Goal: Task Accomplishment & Management: Manage account settings

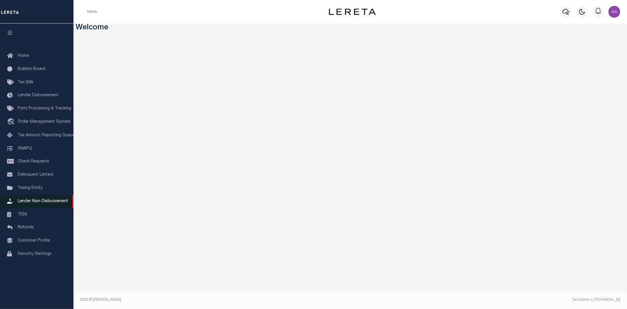
click at [39, 204] on link "Lender Non-Disbursement" at bounding box center [36, 201] width 73 height 13
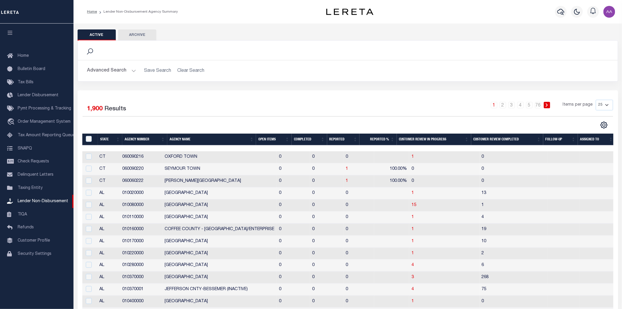
click at [300, 138] on th "Completed" at bounding box center [309, 139] width 36 height 12
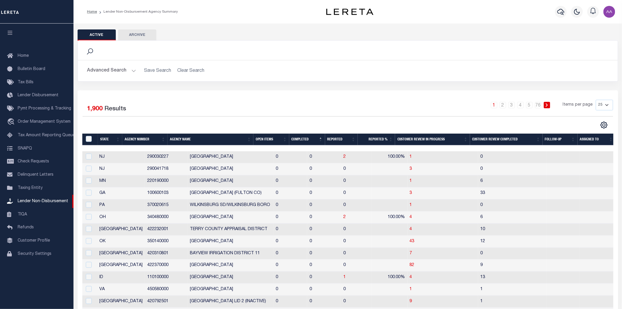
click at [300, 138] on th "Completed" at bounding box center [307, 139] width 36 height 12
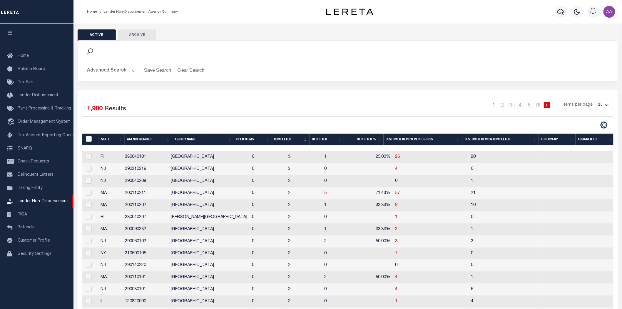
scroll to position [33, 0]
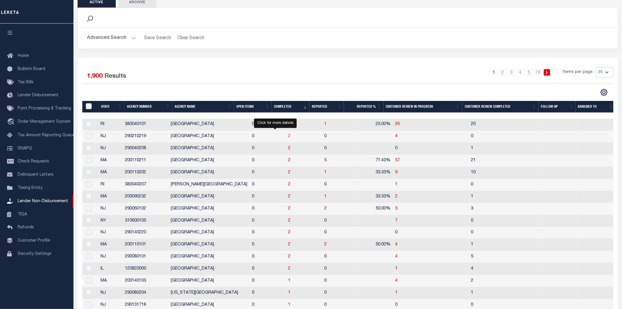
click at [288, 136] on span "2" at bounding box center [289, 136] width 2 height 4
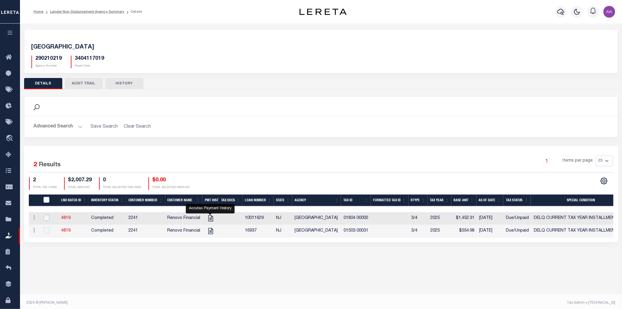
click at [46, 215] on input "checkbox" at bounding box center [46, 218] width 6 height 6
checkbox input "true"
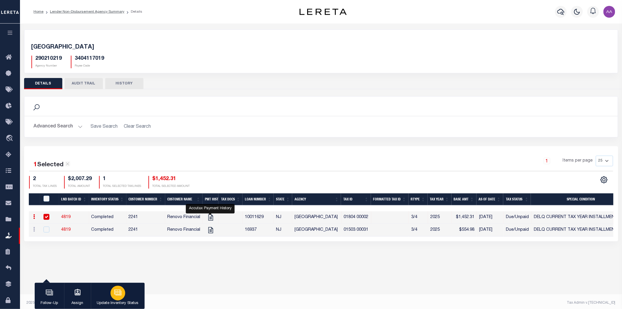
click at [120, 295] on icon "button" at bounding box center [118, 292] width 6 height 4
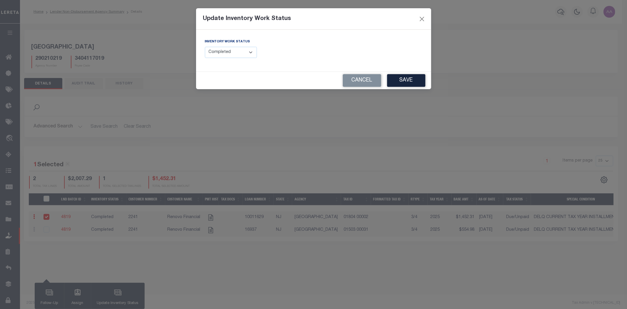
click at [229, 55] on select "--Select-- Open Completed Reported" at bounding box center [231, 52] width 52 height 11
select select "Reported"
click at [205, 47] on select "--Select-- Open Completed Reported" at bounding box center [231, 52] width 52 height 11
click at [352, 48] on input "text" at bounding box center [370, 52] width 104 height 11
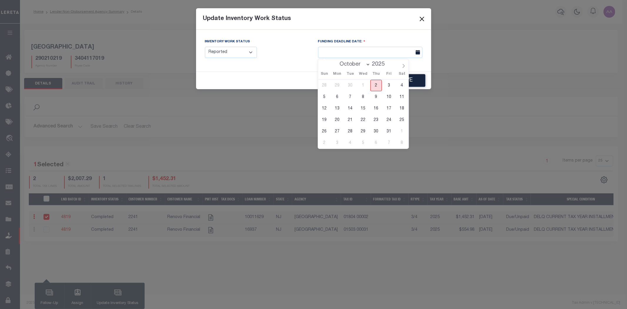
click at [374, 86] on span "2" at bounding box center [375, 85] width 11 height 11
type input "[DATE]"
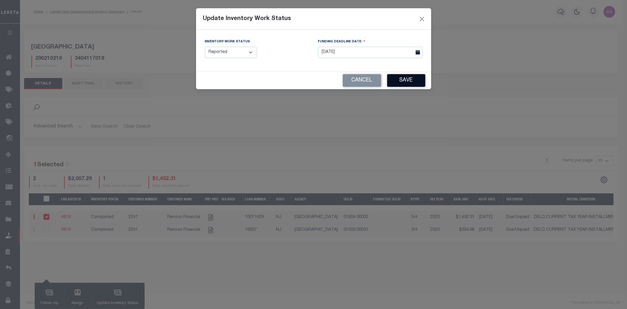
click at [413, 81] on button "Save" at bounding box center [406, 80] width 38 height 13
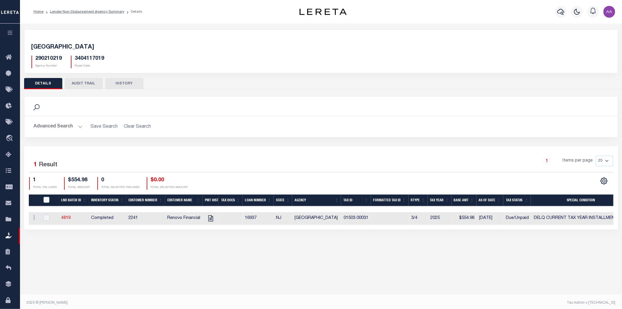
click at [83, 84] on button "AUDIT TRAIL" at bounding box center [84, 83] width 38 height 11
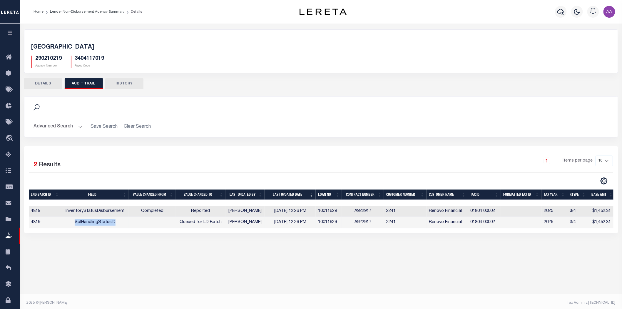
drag, startPoint x: 122, startPoint y: 223, endPoint x: 68, endPoint y: 223, distance: 53.5
click at [68, 223] on td "SplHandlingStatusID" at bounding box center [95, 222] width 68 height 11
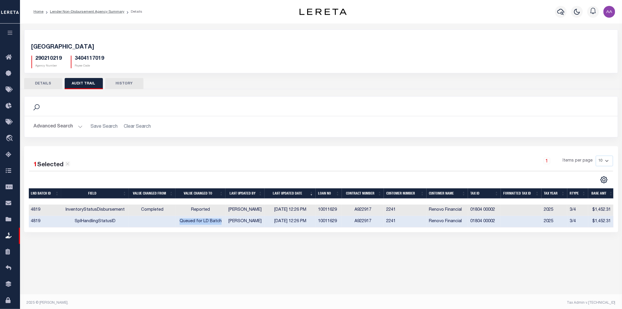
drag, startPoint x: 179, startPoint y: 222, endPoint x: 221, endPoint y: 220, distance: 42.1
click at [224, 220] on tr "4819 SplHandlingStatusID Queued for LD Batch Aakash Patel 10/02/2025 12:26 PM 1…" at bounding box center [322, 221] width 586 height 11
click at [220, 220] on td "Queued for LD Batch" at bounding box center [200, 221] width 50 height 11
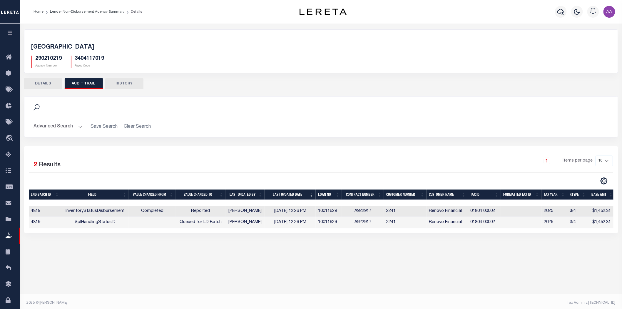
click at [12, 31] on icon "button" at bounding box center [10, 32] width 7 height 5
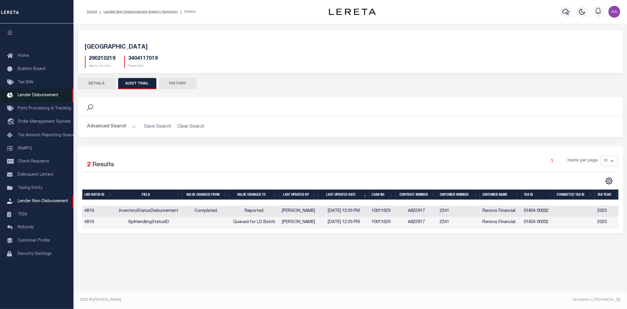
click at [34, 96] on span "Lender Disbursement" at bounding box center [38, 95] width 41 height 4
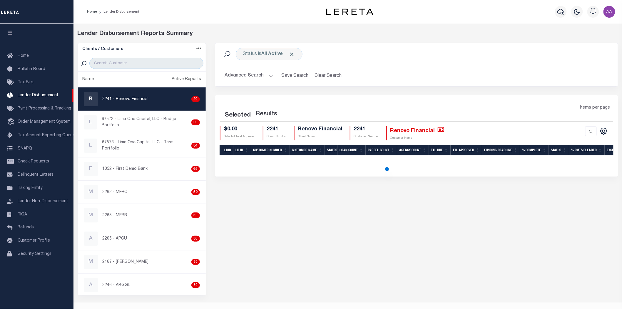
click at [10, 34] on icon "button" at bounding box center [10, 32] width 7 height 5
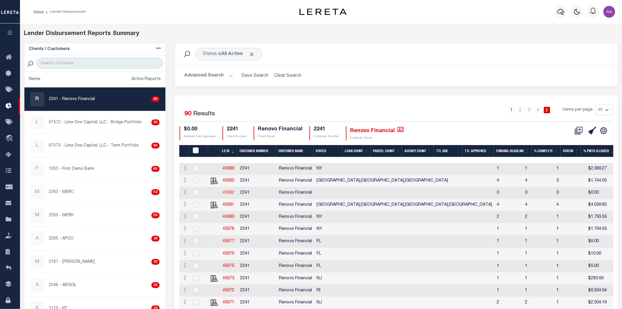
click at [229, 193] on link "45682" at bounding box center [228, 192] width 12 height 4
checkbox input "true"
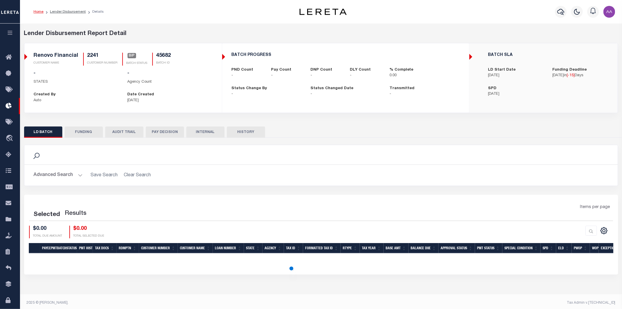
click at [127, 134] on button "AUDIT TRAIL" at bounding box center [124, 131] width 38 height 11
select select "100"
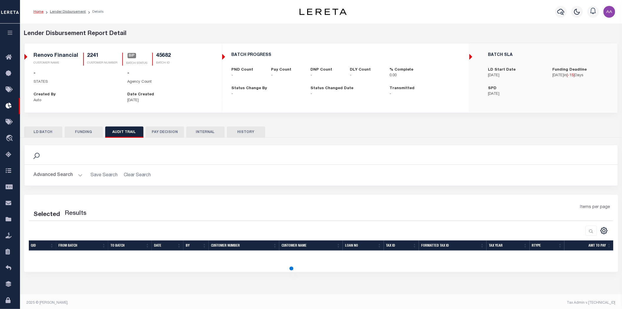
select select "100"
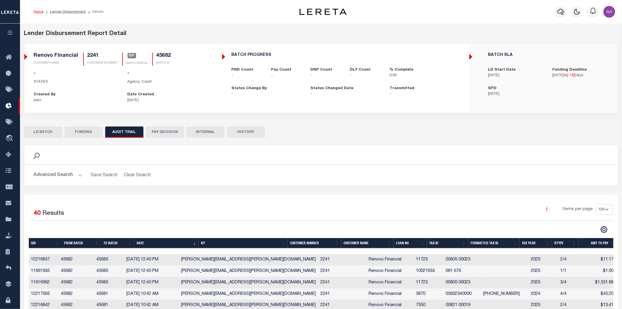
scroll to position [98, 0]
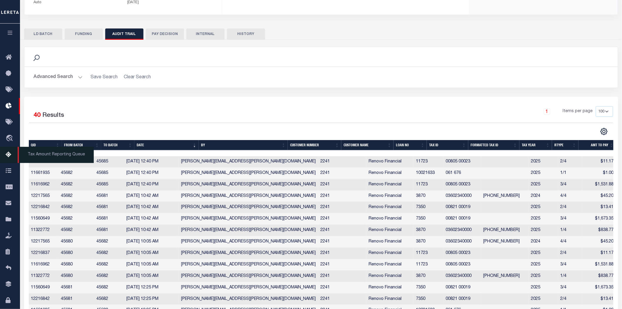
drag, startPoint x: 181, startPoint y: 187, endPoint x: 18, endPoint y: 162, distance: 164.6
click at [18, 162] on div "Home Lender Disbursement Details Profile Sign out" at bounding box center [311, 268] width 622 height 733
click at [318, 188] on td "2241" at bounding box center [342, 184] width 48 height 11
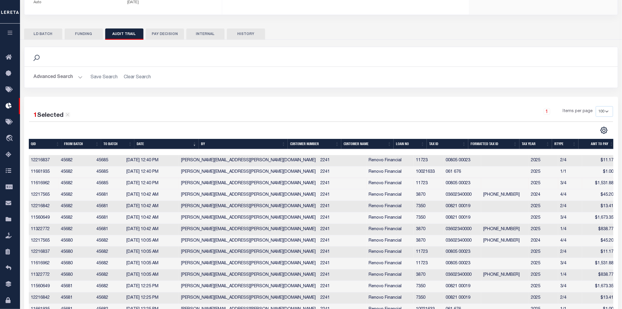
click at [249, 35] on button "HISTORY" at bounding box center [246, 34] width 38 height 11
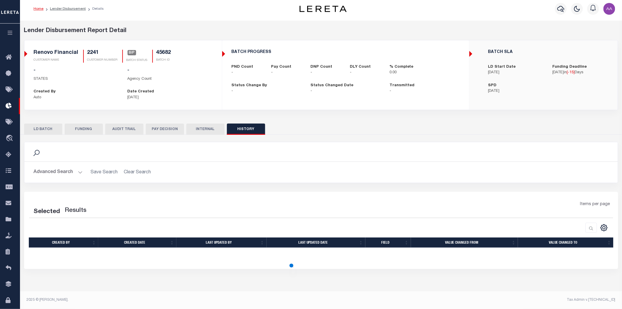
select select "100"
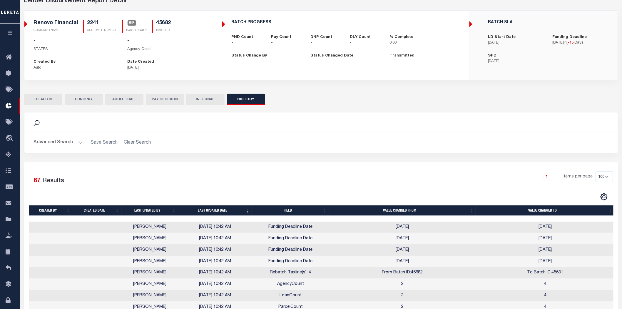
scroll to position [0, 0]
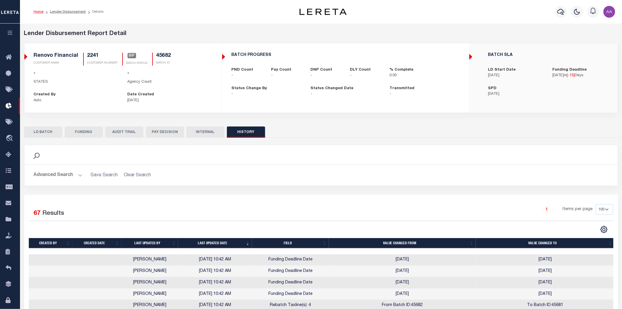
click at [124, 131] on button "AUDIT TRAIL" at bounding box center [124, 131] width 38 height 11
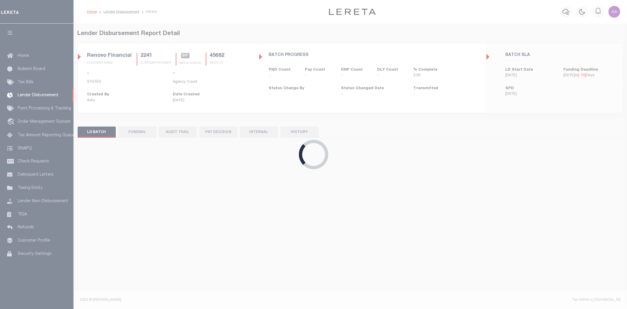
select select "200"
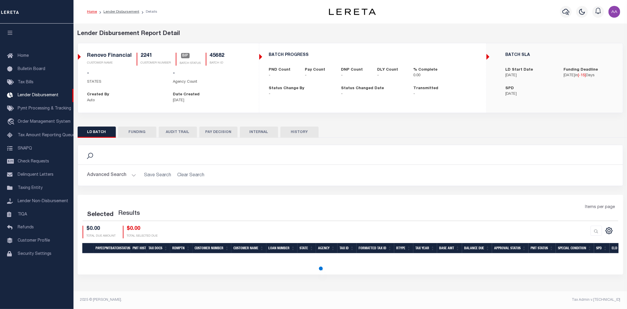
select select "200"
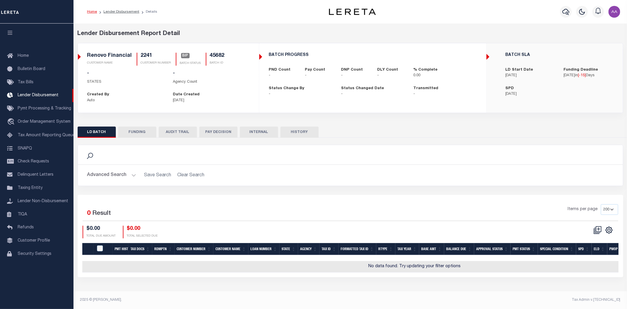
checkbox input "true"
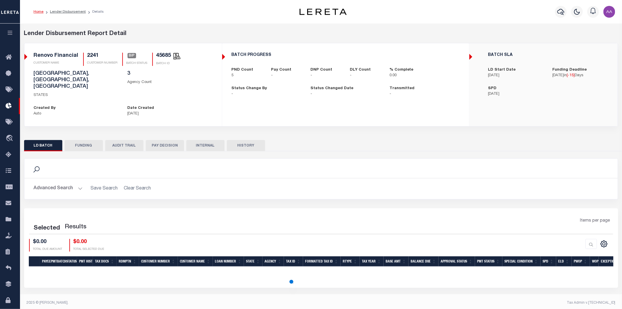
scroll to position [3, 0]
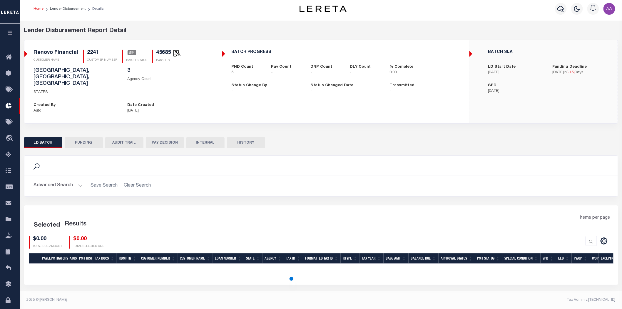
select select "200"
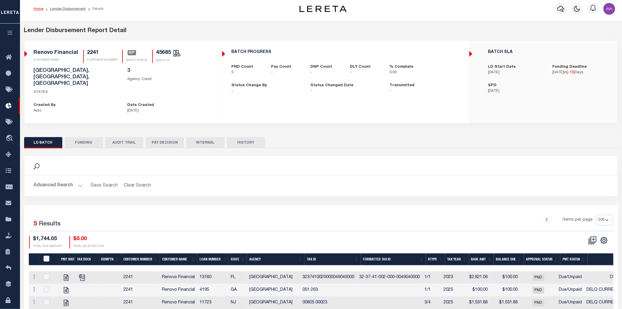
click at [128, 137] on button "AUDIT TRAIL" at bounding box center [124, 142] width 38 height 11
select select "100"
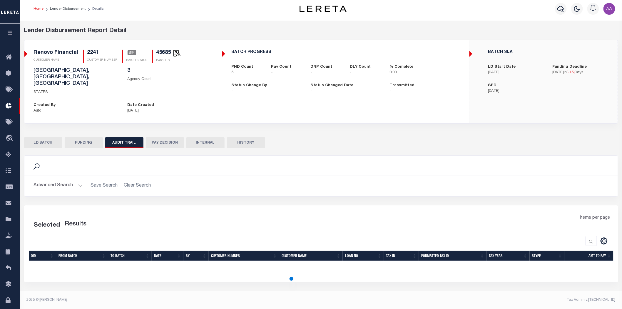
select select "100"
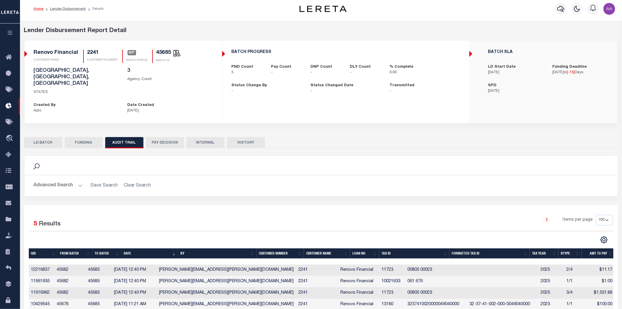
scroll to position [30, 0]
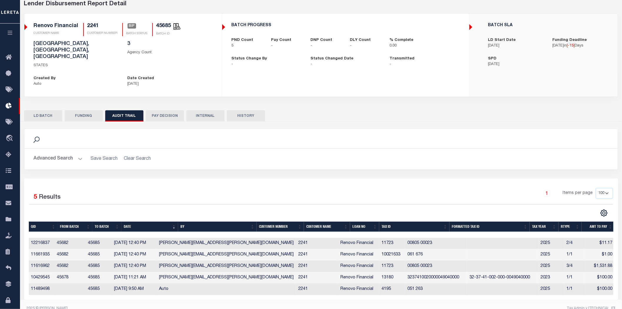
drag, startPoint x: 167, startPoint y: 254, endPoint x: 88, endPoint y: 241, distance: 80.5
click at [23, 232] on div "Selected 5 Results 1 Items per page 10 25 50 100" at bounding box center [321, 238] width 603 height 121
click at [410, 260] on td "00805 00023" at bounding box center [436, 265] width 62 height 11
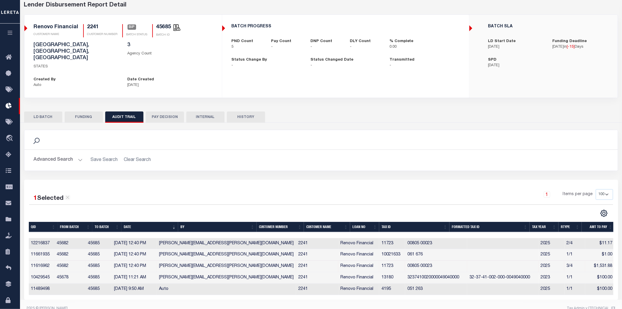
click at [234, 111] on button "HISTORY" at bounding box center [246, 116] width 38 height 11
select select "100"
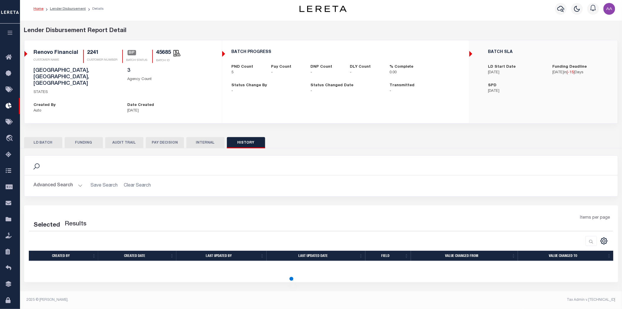
scroll to position [3, 0]
select select "100"
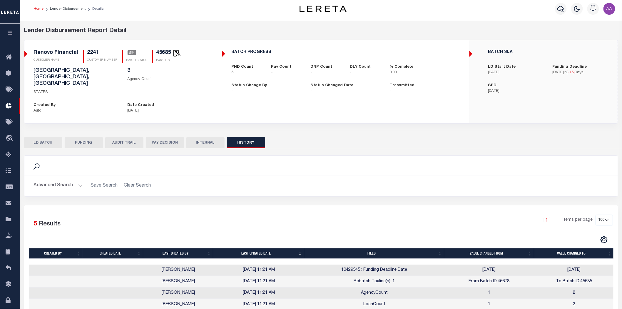
scroll to position [30, 0]
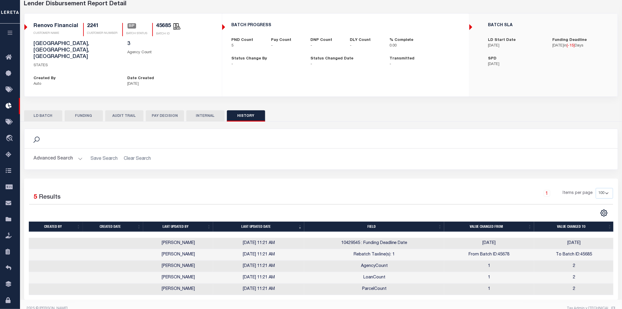
click at [357, 153] on h2 "Advanced Search Save Search Clear Search" at bounding box center [321, 158] width 584 height 11
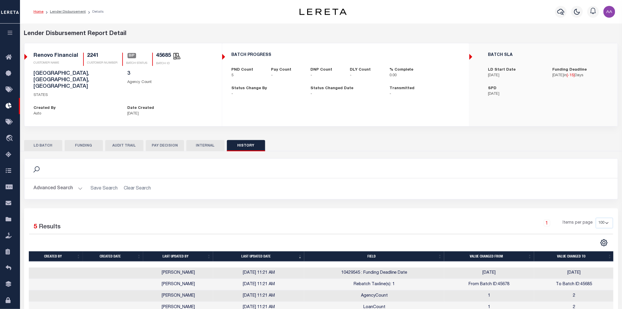
click at [9, 33] on icon "button" at bounding box center [10, 32] width 7 height 5
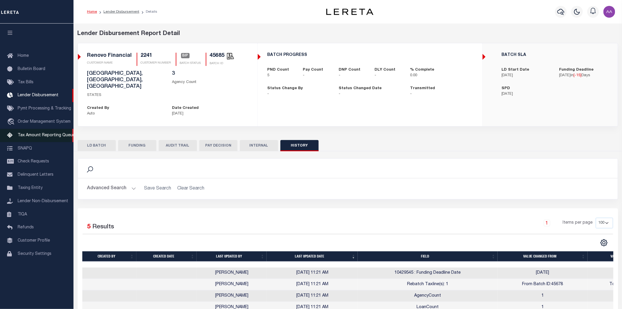
click at [37, 134] on span "Tax Amount Reporting Queue" at bounding box center [46, 135] width 57 height 4
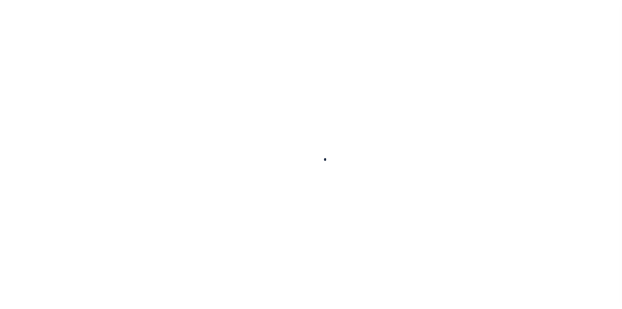
select select "100"
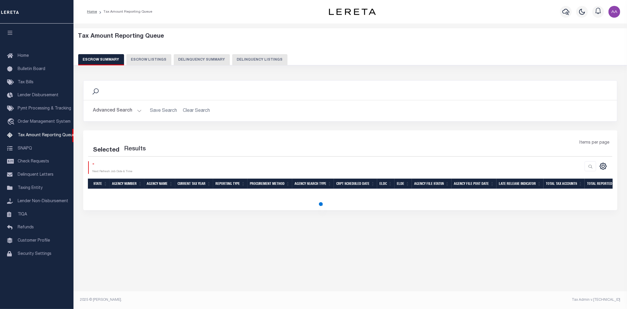
select select "100"
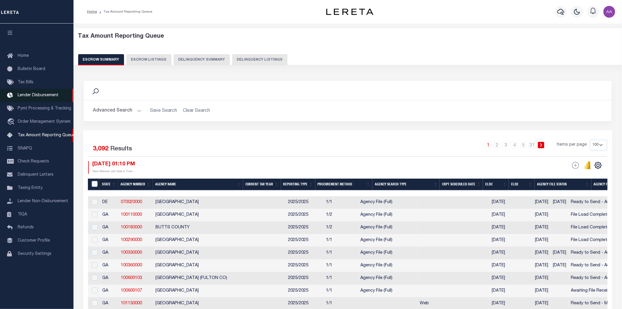
click at [41, 95] on span "Lender Disbursement" at bounding box center [38, 95] width 41 height 4
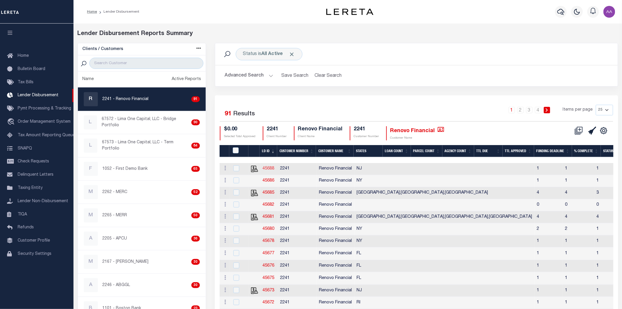
click at [267, 167] on link "45688" at bounding box center [269, 168] width 12 height 4
checkbox input "true"
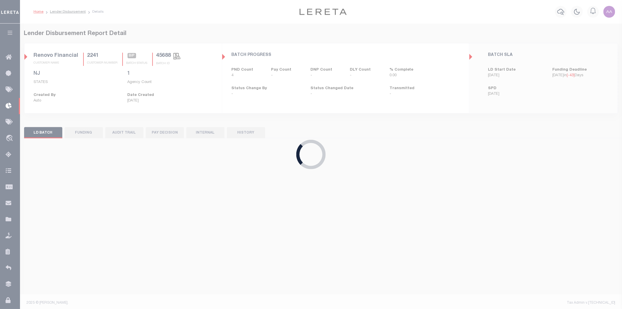
select select "200"
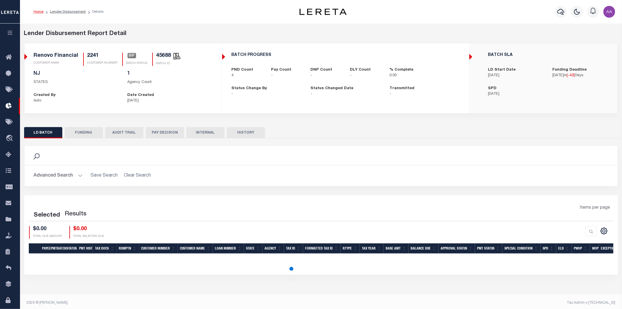
select select "200"
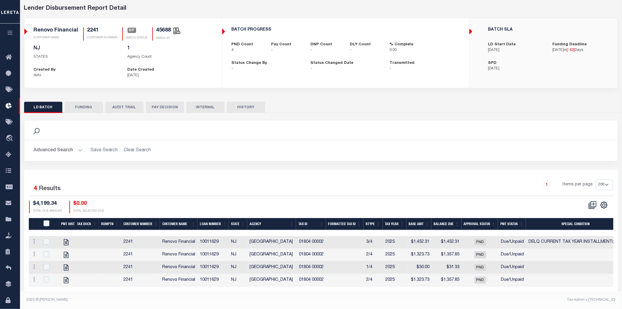
click at [130, 102] on button "AUDIT TRAIL" at bounding box center [124, 107] width 38 height 11
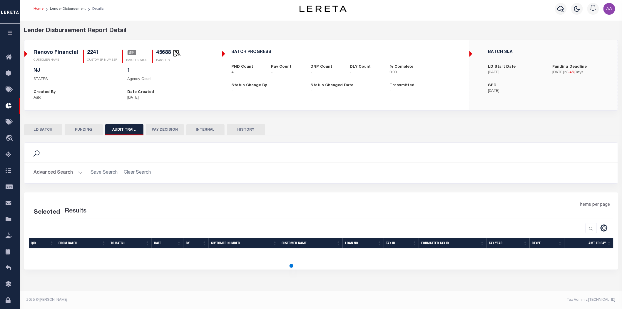
scroll to position [3, 0]
select select "100"
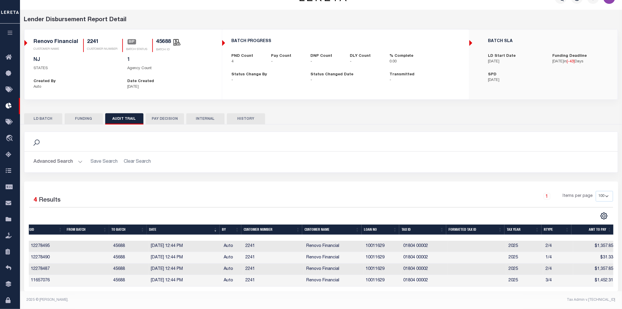
scroll to position [0, 0]
click at [249, 114] on button "HISTORY" at bounding box center [246, 118] width 38 height 11
select select "100"
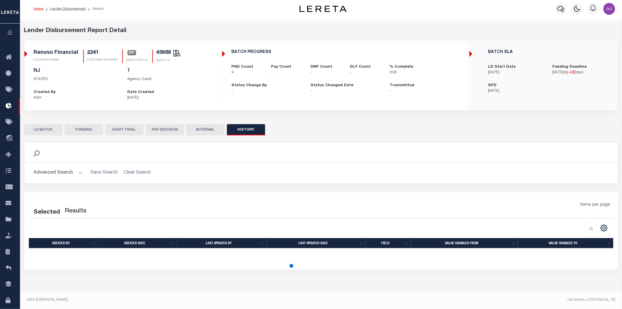
scroll to position [3, 0]
select select "100"
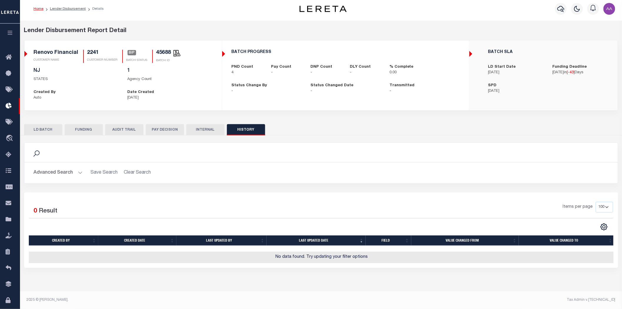
click at [124, 130] on button "AUDIT TRAIL" at bounding box center [124, 129] width 38 height 11
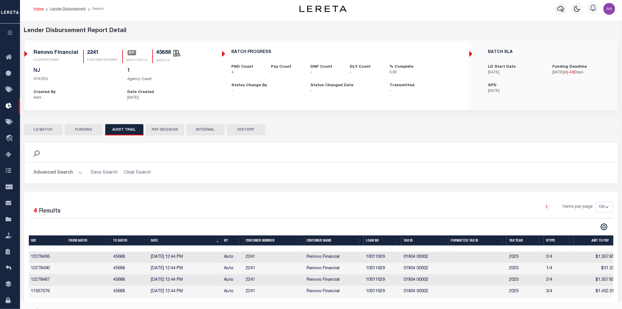
click at [8, 39] on button "button" at bounding box center [10, 34] width 20 height 20
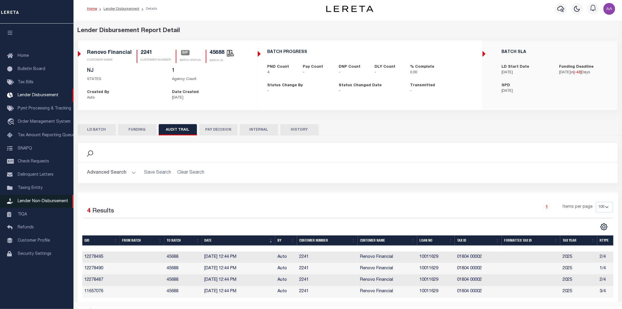
click at [42, 203] on span "Lender Non-Disbursement" at bounding box center [43, 201] width 51 height 4
click at [100, 132] on button "LD BATCH" at bounding box center [97, 129] width 38 height 11
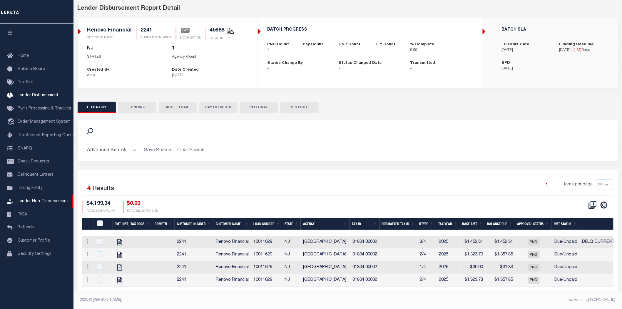
scroll to position [0, 0]
click at [147, 106] on button "FUNDING" at bounding box center [137, 107] width 38 height 11
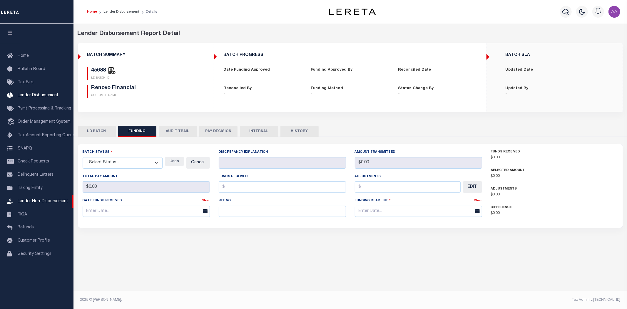
type input "$0"
type input "[DATE]"
select select "100"
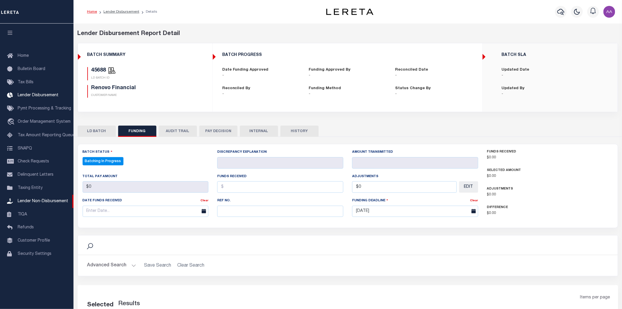
select select "100"
click at [98, 130] on button "LD BATCH" at bounding box center [97, 130] width 38 height 11
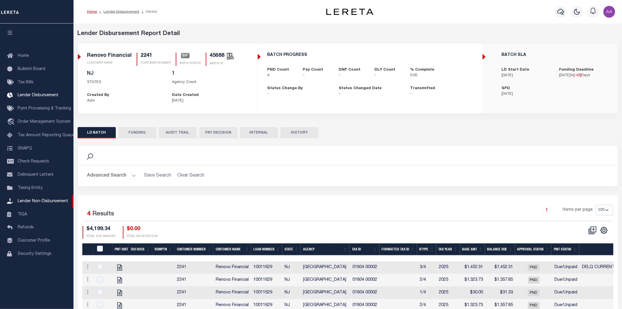
scroll to position [31, 0]
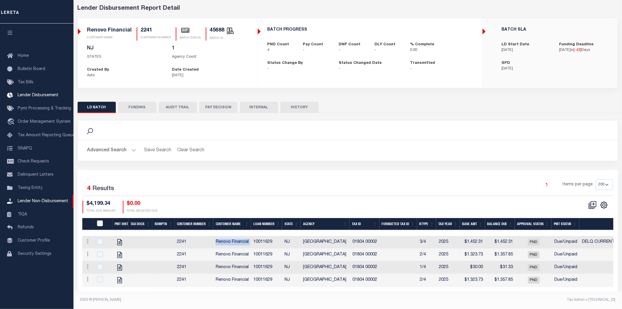
drag, startPoint x: 212, startPoint y: 236, endPoint x: 250, endPoint y: 237, distance: 38.5
click at [251, 237] on tr "View Tax Line Detail View Accutax Payment History 2241 Renovo Financial 1001162…" at bounding box center [484, 242] width 804 height 13
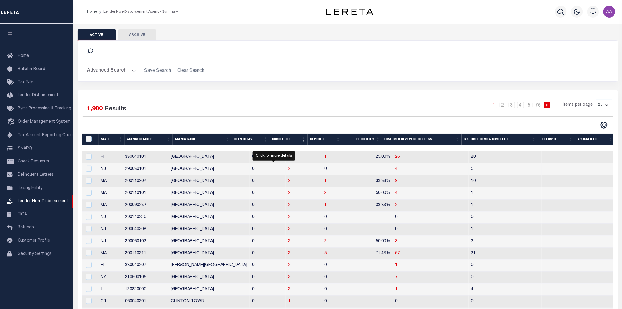
click at [288, 169] on span "2" at bounding box center [289, 169] width 2 height 4
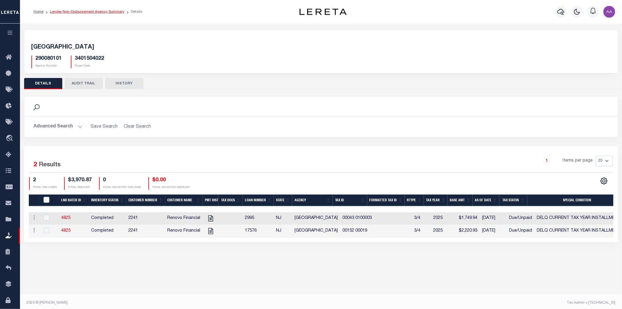
click at [85, 13] on link "Lender Non-Disbursement Agency Summary" at bounding box center [87, 12] width 74 height 4
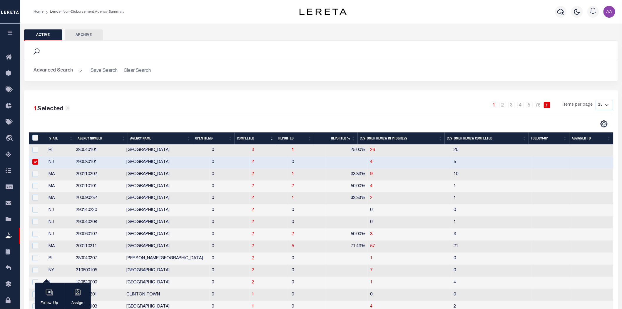
click at [249, 151] on td "3" at bounding box center [269, 150] width 40 height 12
checkbox input "true"
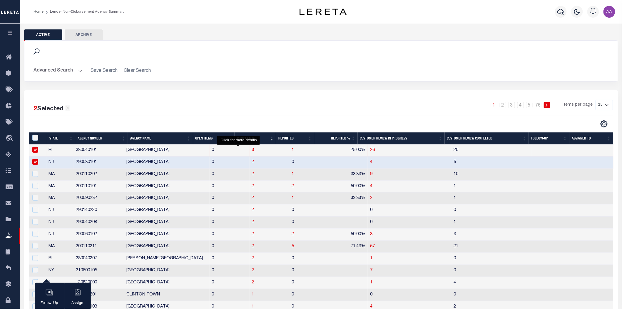
click at [252, 151] on span "3" at bounding box center [253, 150] width 2 height 4
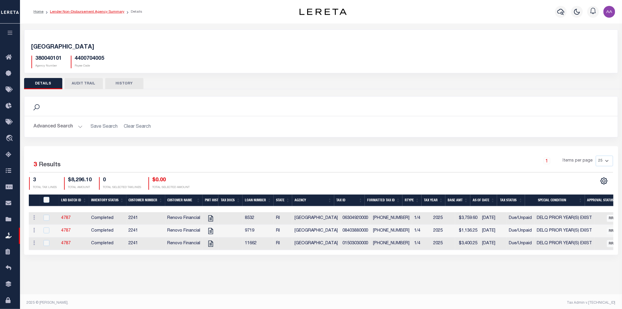
click at [96, 12] on link "Lender Non-Disbursement Agency Summary" at bounding box center [87, 12] width 74 height 4
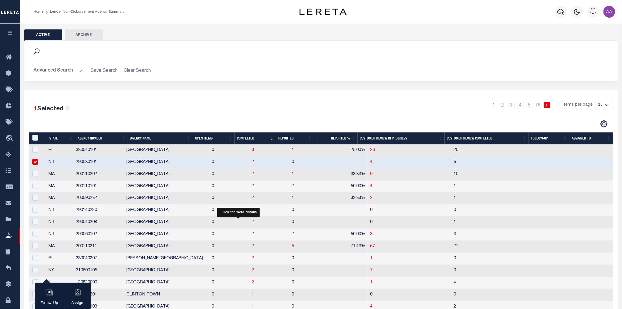
click at [252, 223] on span "2" at bounding box center [253, 222] width 2 height 4
checkbox input "true"
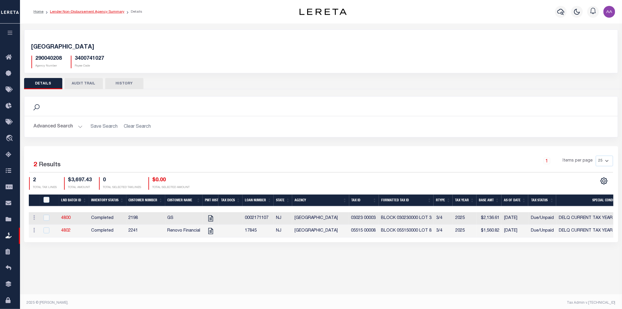
click at [93, 12] on link "Lender Non-Disbursement Agency Summary" at bounding box center [87, 12] width 74 height 4
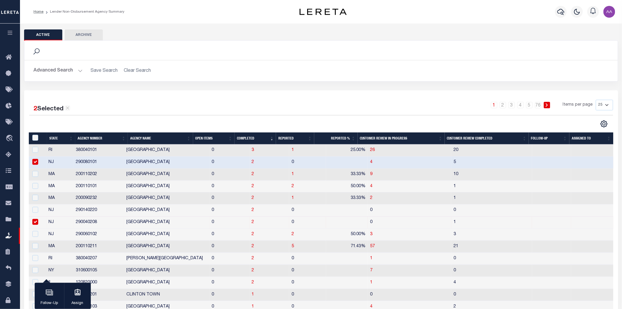
click at [288, 140] on th "Reported" at bounding box center [295, 138] width 38 height 12
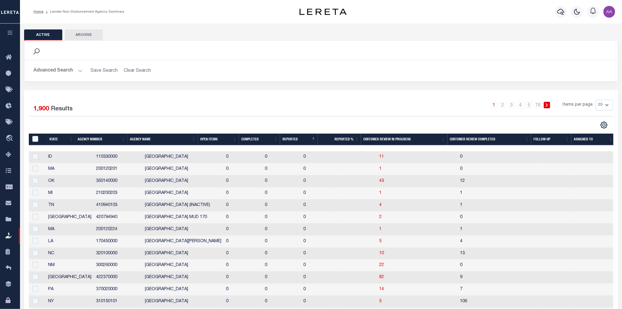
click at [288, 139] on th "Reported" at bounding box center [299, 139] width 38 height 12
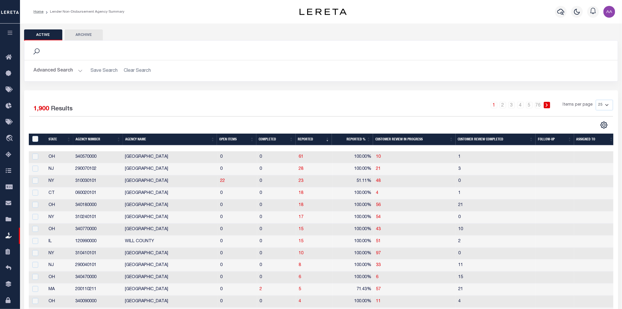
click at [272, 137] on th "Completed" at bounding box center [275, 139] width 39 height 12
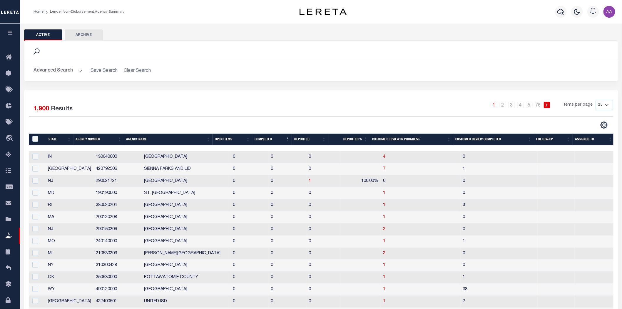
click at [271, 137] on th "Completed" at bounding box center [272, 139] width 40 height 12
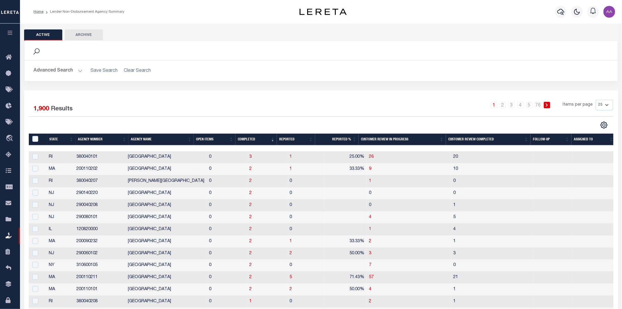
scroll to position [65, 0]
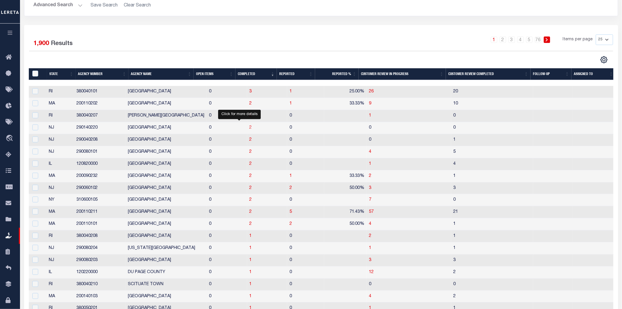
click at [249, 128] on span "2" at bounding box center [250, 127] width 2 height 4
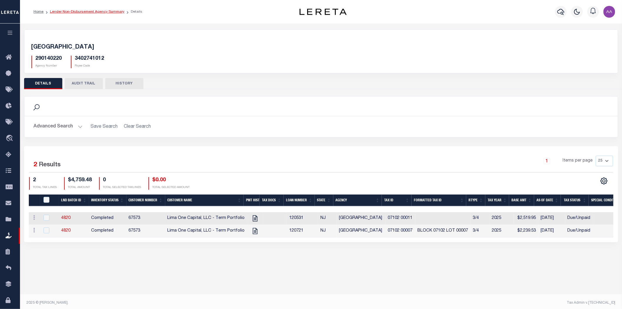
click at [97, 12] on link "Lender Non-Disbursement Agency Summary" at bounding box center [87, 12] width 74 height 4
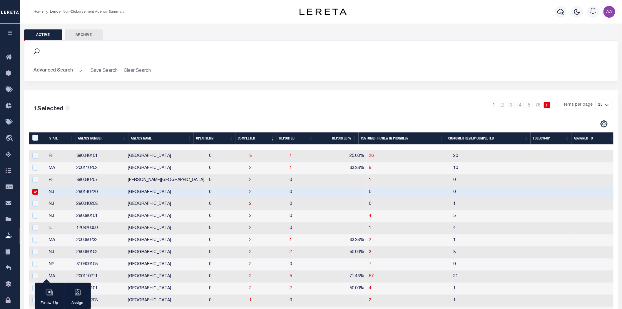
scroll to position [130, 0]
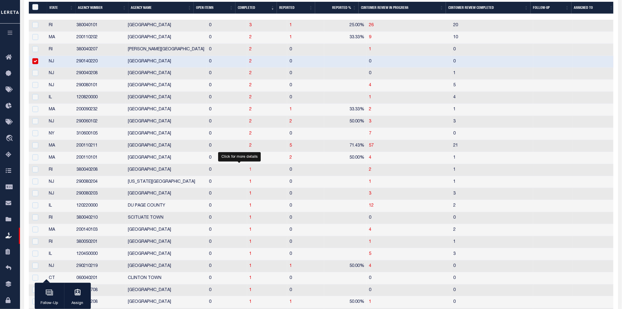
click at [249, 170] on span "1" at bounding box center [250, 169] width 2 height 4
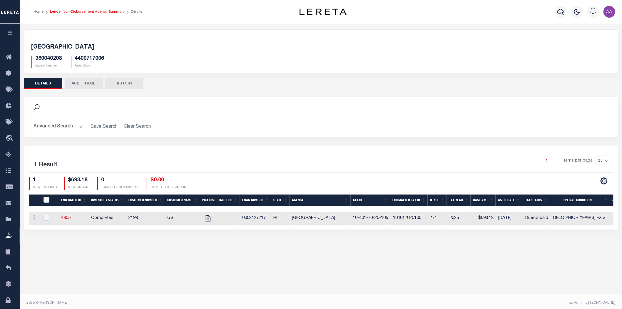
click at [102, 10] on link "Lender Non-Disbursement Agency Summary" at bounding box center [87, 12] width 74 height 4
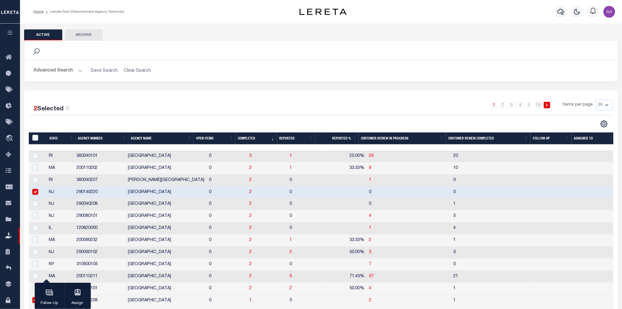
scroll to position [163, 0]
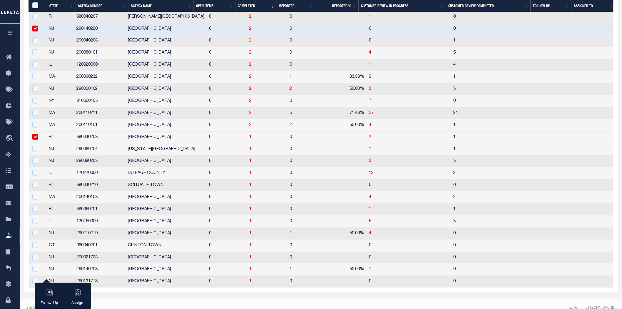
click at [247, 232] on td "1" at bounding box center [267, 233] width 40 height 12
checkbox input "true"
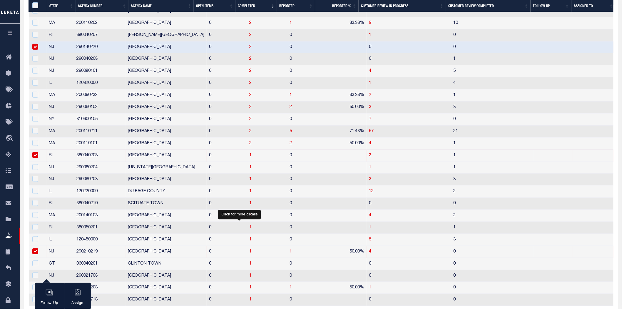
click at [249, 227] on span "1" at bounding box center [250, 227] width 2 height 4
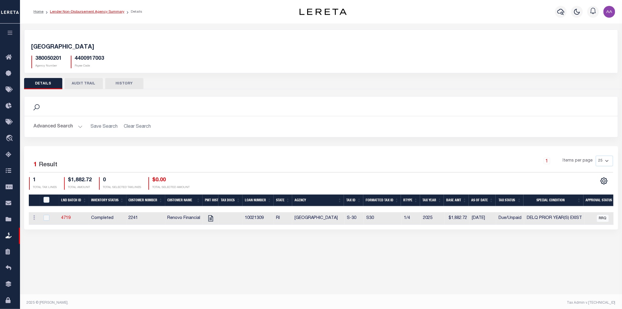
click at [90, 12] on link "Lender Non-Disbursement Agency Summary" at bounding box center [87, 12] width 74 height 4
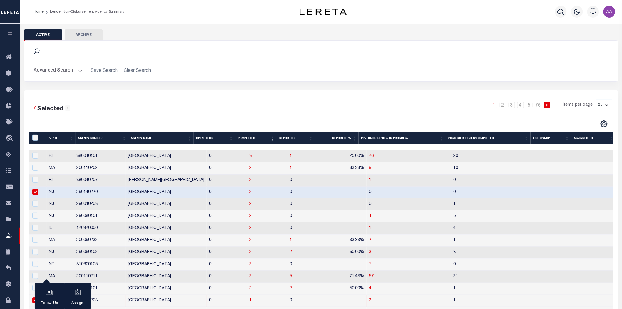
scroll to position [65, 0]
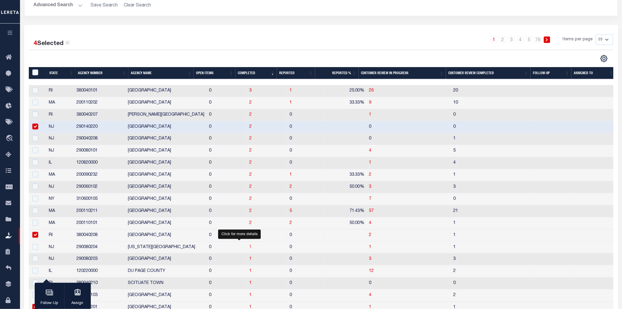
click at [249, 246] on span "1" at bounding box center [250, 247] width 2 height 4
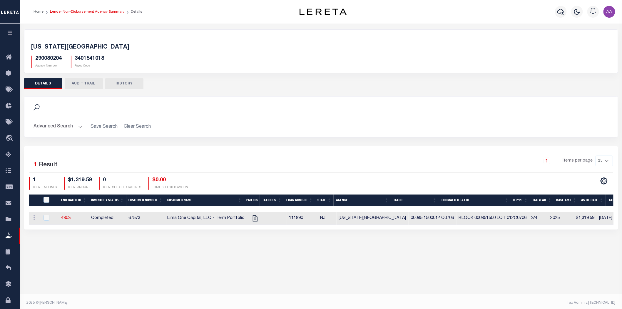
click at [80, 13] on link "Lender Non-Disbursement Agency Summary" at bounding box center [87, 12] width 74 height 4
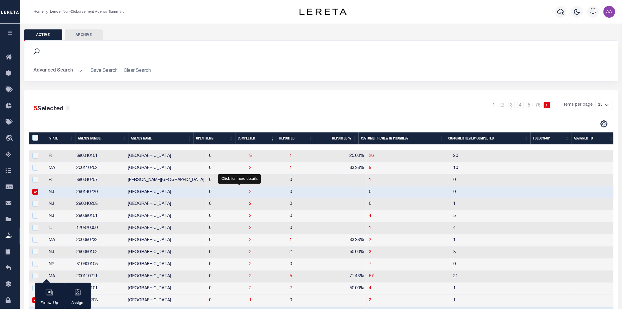
click at [249, 190] on span "2" at bounding box center [250, 192] width 2 height 4
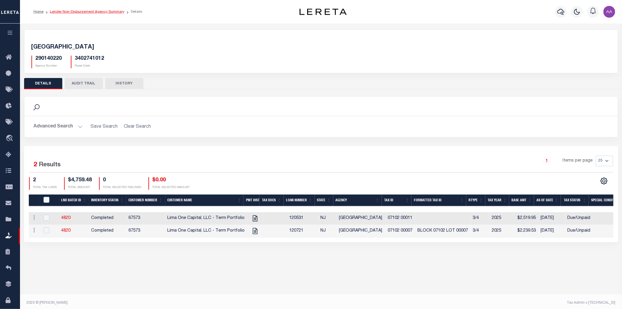
click at [96, 10] on link "Lender Non-Disbursement Agency Summary" at bounding box center [87, 12] width 74 height 4
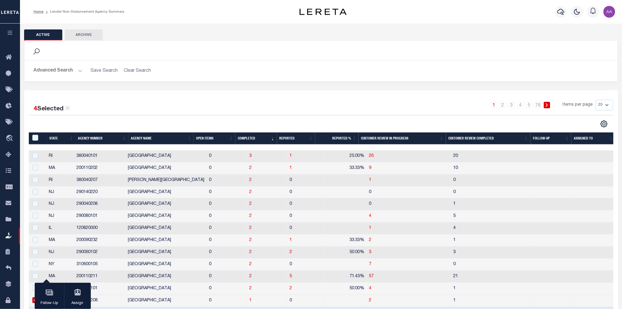
click at [69, 72] on button "Advanced Search" at bounding box center [58, 70] width 49 height 11
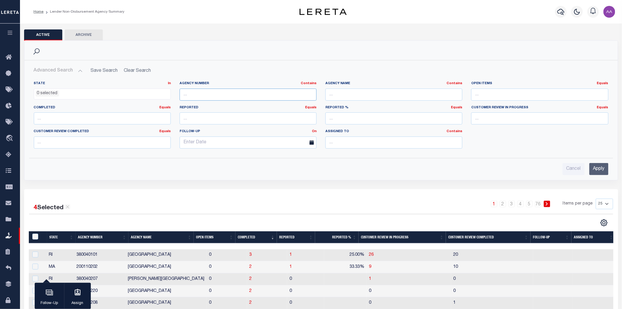
click at [193, 93] on input "text" at bounding box center [248, 94] width 137 height 12
paste input "Renovo Financial"
click at [193, 96] on input "Renovo Financial" at bounding box center [248, 94] width 137 height 12
type input "Renovo Financial"
click at [597, 170] on input "Apply" at bounding box center [598, 169] width 19 height 12
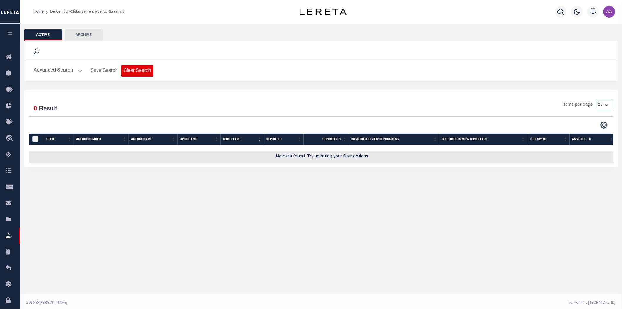
click at [140, 73] on button "Clear Search" at bounding box center [137, 70] width 32 height 11
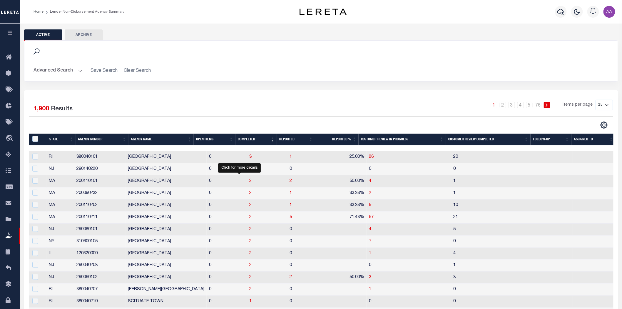
click at [249, 181] on span "2" at bounding box center [250, 181] width 2 height 4
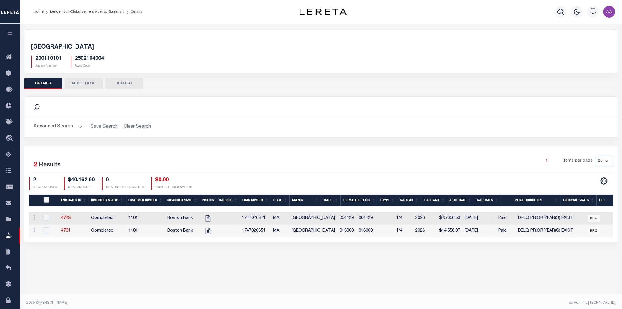
click at [277, 242] on div "Selected 2 Results 1 Items per page 25 50 100 200 2 $40,162.60 0" at bounding box center [321, 194] width 594 height 96
click at [218, 140] on div "Search Advanced Search Save Search Clear Search Equals" at bounding box center [321, 121] width 603 height 50
click at [51, 59] on h5 "200110101" at bounding box center [49, 59] width 26 height 6
copy h5 "200110101"
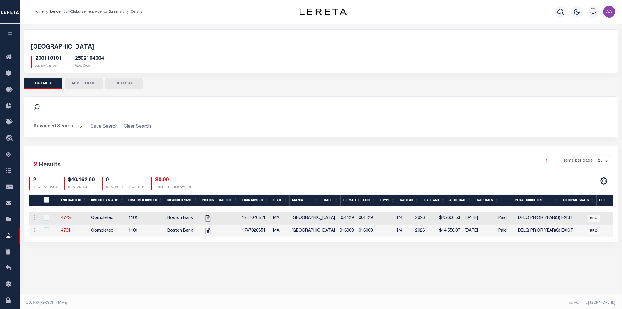
click at [43, 218] on div at bounding box center [49, 218] width 14 height 6
checkbox input "true"
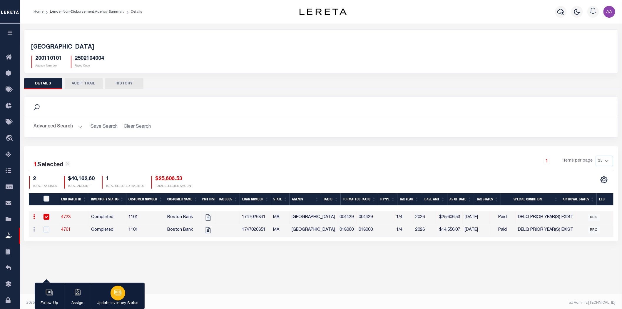
click at [121, 296] on icon "button" at bounding box center [118, 292] width 8 height 8
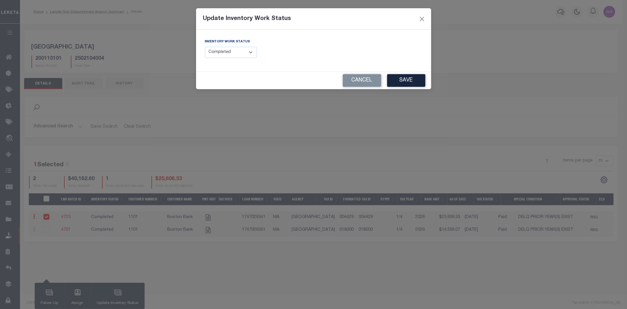
click at [235, 57] on select "--Select-- Open Completed Reported" at bounding box center [231, 52] width 52 height 11
select select "Reported"
click at [205, 47] on select "--Select-- Open Completed Reported" at bounding box center [231, 52] width 52 height 11
click at [327, 50] on input "text" at bounding box center [370, 52] width 104 height 11
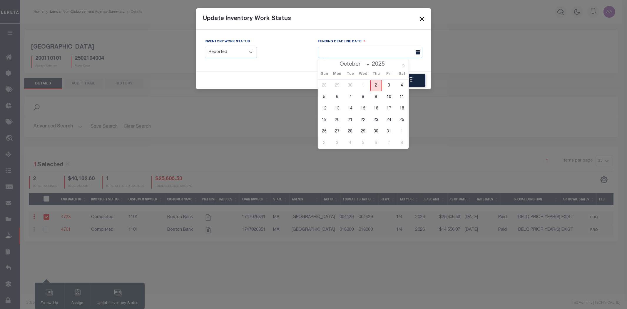
click at [372, 85] on span "2" at bounding box center [375, 85] width 11 height 11
type input "[DATE]"
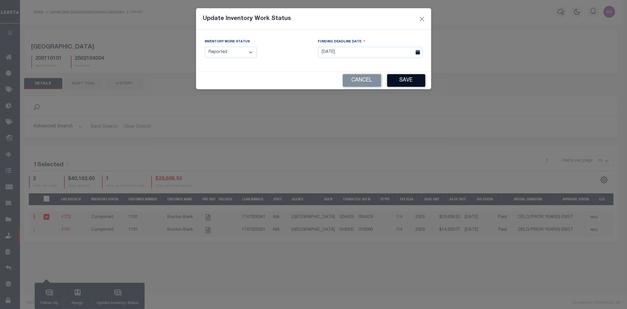
click at [409, 81] on button "Save" at bounding box center [406, 80] width 38 height 13
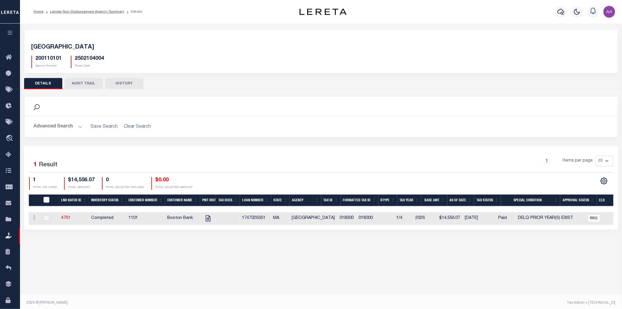
click at [89, 83] on button "AUDIT TRAIL" at bounding box center [84, 83] width 38 height 11
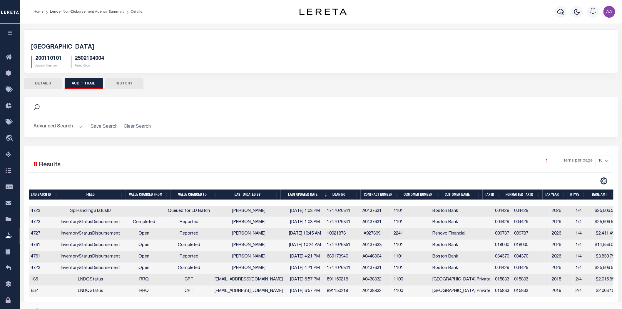
scroll to position [15, 0]
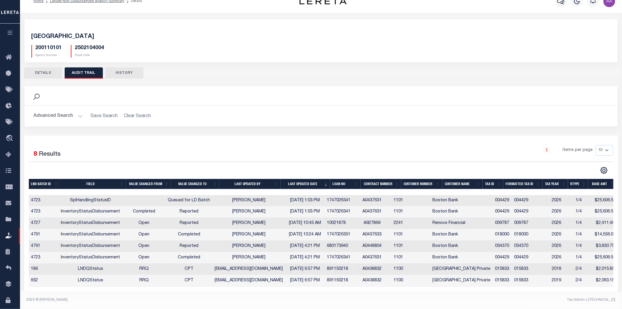
click at [43, 67] on button "DETAILS" at bounding box center [43, 72] width 38 height 11
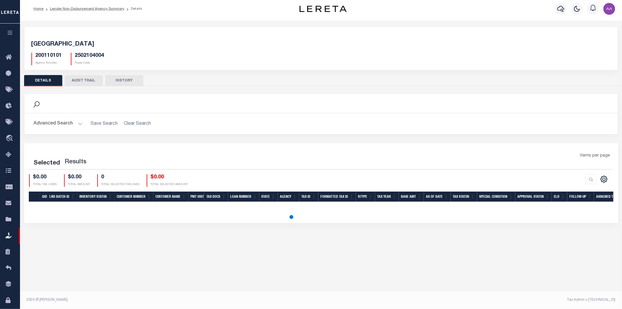
scroll to position [3, 0]
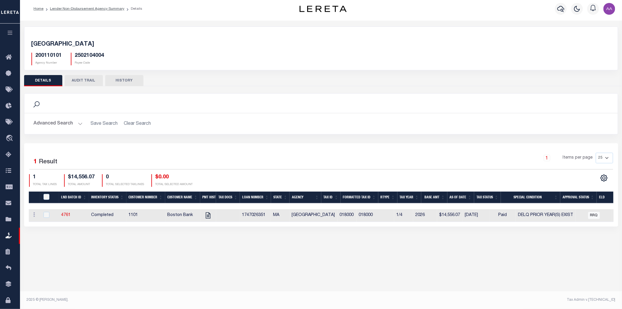
click at [88, 78] on button "AUDIT TRAIL" at bounding box center [84, 80] width 38 height 11
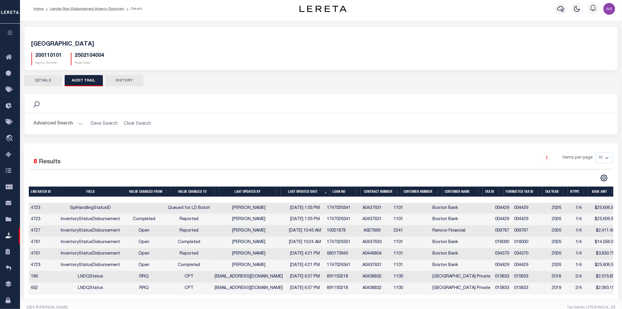
click at [46, 81] on button "DETAILS" at bounding box center [43, 80] width 38 height 11
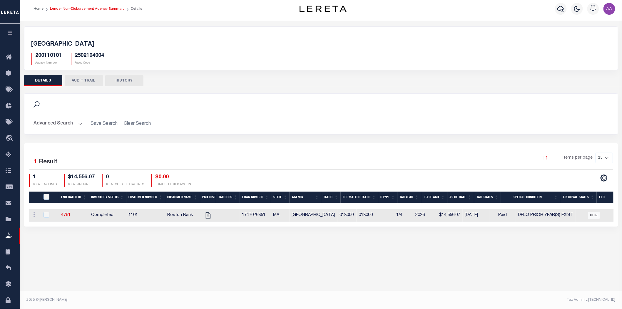
click at [78, 9] on link "Lender Non-Disbursement Agency Summary" at bounding box center [87, 9] width 74 height 4
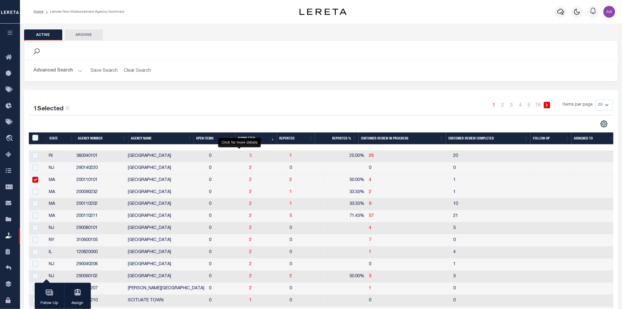
click at [249, 156] on span "3" at bounding box center [250, 156] width 2 height 4
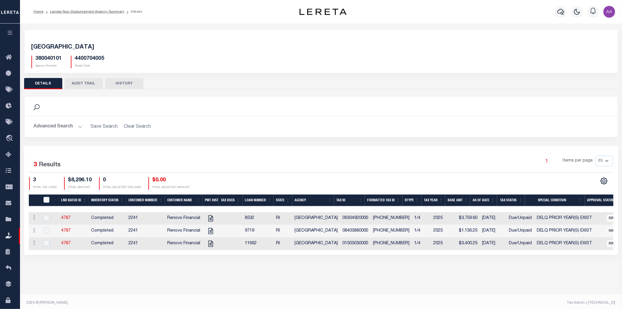
click at [89, 81] on button "AUDIT TRAIL" at bounding box center [84, 83] width 38 height 11
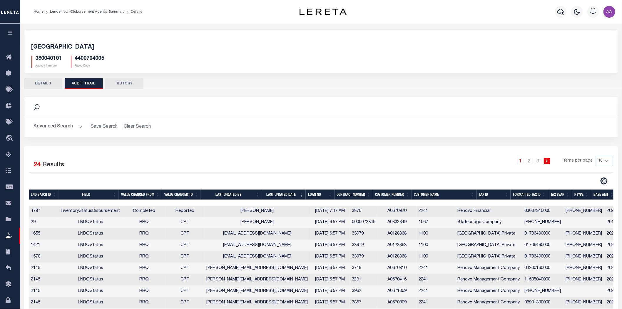
click at [50, 82] on button "DETAILS" at bounding box center [43, 83] width 38 height 11
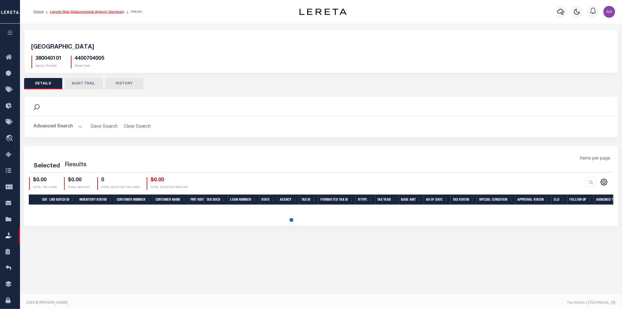
click at [93, 12] on link "Lender Non-Disbursement Agency Summary" at bounding box center [87, 12] width 74 height 4
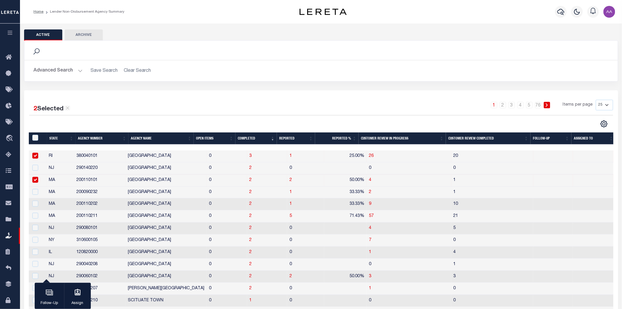
click at [247, 195] on td "2" at bounding box center [267, 192] width 40 height 12
checkbox input "true"
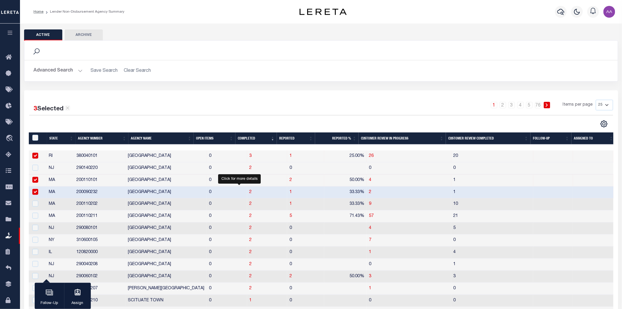
click at [249, 193] on span "2" at bounding box center [250, 192] width 2 height 4
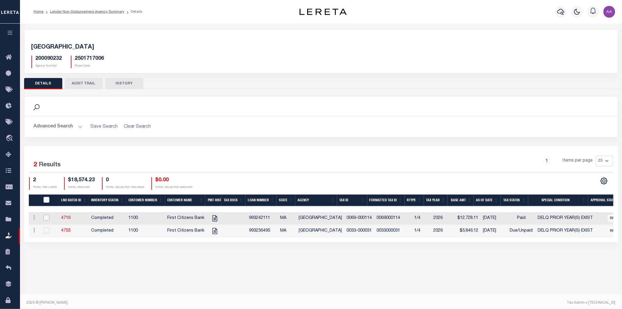
click at [46, 219] on input "checkbox" at bounding box center [46, 218] width 6 height 6
checkbox input "true"
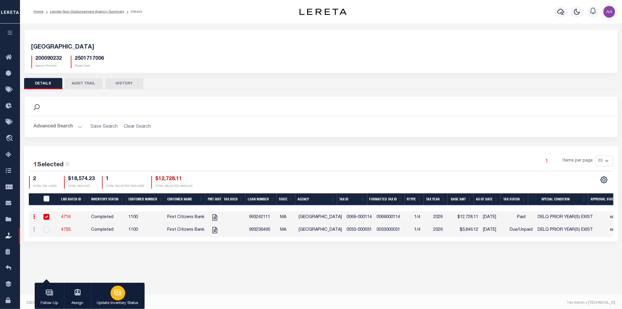
click at [122, 289] on div "button" at bounding box center [117, 292] width 15 height 15
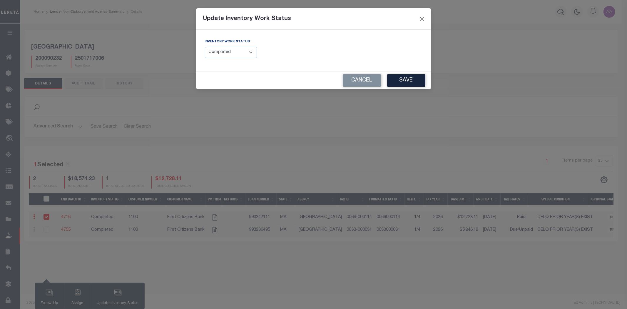
click at [241, 53] on select "--Select-- Open Completed Reported" at bounding box center [231, 52] width 52 height 11
select select "Reported"
click at [205, 47] on select "--Select-- Open Completed Reported" at bounding box center [231, 52] width 52 height 11
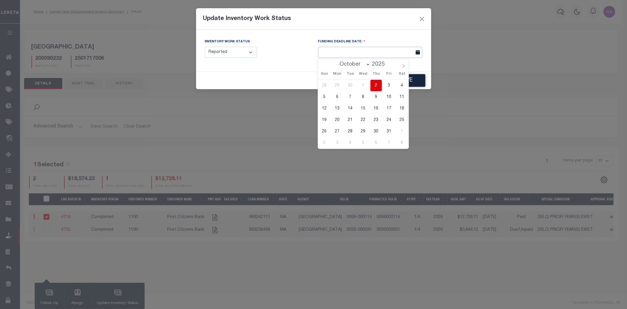
click at [380, 51] on input "text" at bounding box center [370, 52] width 104 height 11
click at [362, 107] on span "15" at bounding box center [362, 108] width 11 height 11
type input "[DATE]"
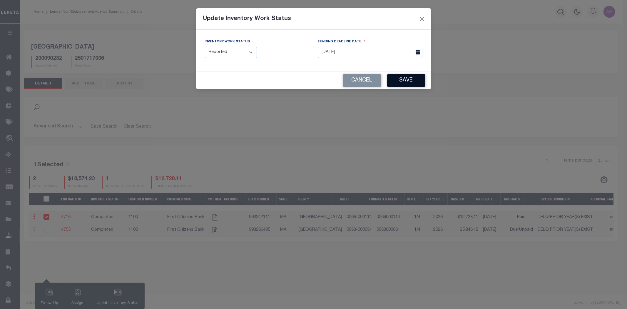
click at [411, 81] on button "Save" at bounding box center [406, 80] width 38 height 13
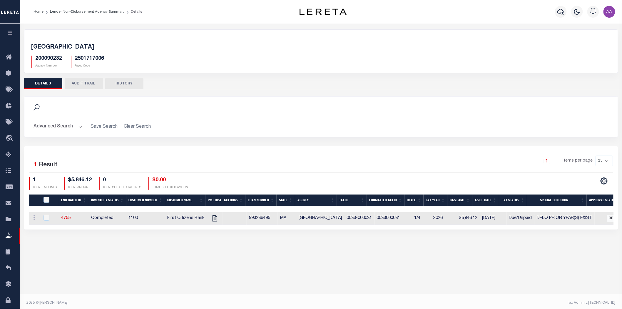
click at [48, 59] on h5 "200090232" at bounding box center [49, 59] width 26 height 6
copy h5 "200090232"
drag, startPoint x: 86, startPoint y: 81, endPoint x: 95, endPoint y: 89, distance: 12.7
click at [85, 81] on button "AUDIT TRAIL" at bounding box center [84, 83] width 38 height 11
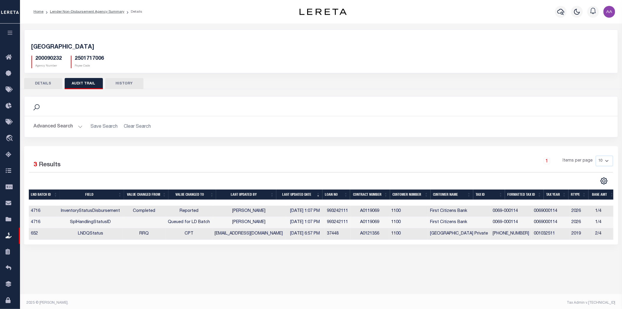
drag, startPoint x: 130, startPoint y: 207, endPoint x: 153, endPoint y: 207, distance: 22.6
click at [151, 207] on td "Completed" at bounding box center [144, 210] width 43 height 11
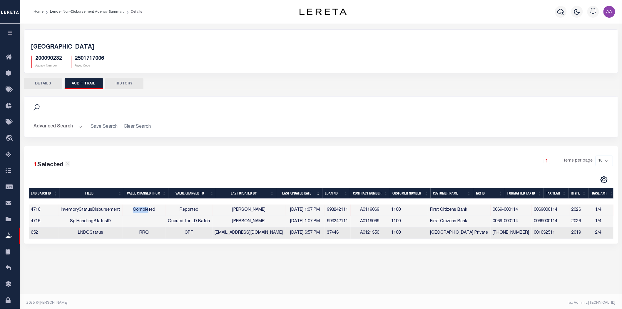
drag, startPoint x: 130, startPoint y: 86, endPoint x: 124, endPoint y: 87, distance: 6.2
click at [130, 86] on button "HISTORY" at bounding box center [124, 83] width 38 height 11
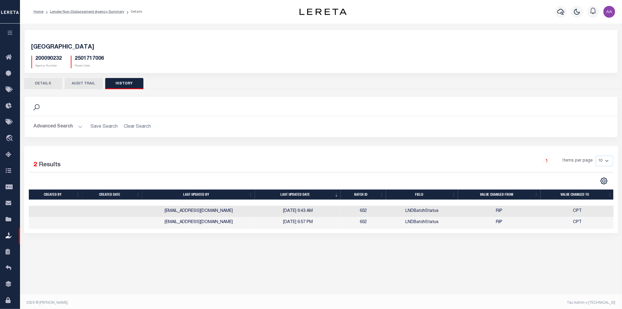
click at [73, 83] on button "AUDIT TRAIL" at bounding box center [84, 83] width 38 height 11
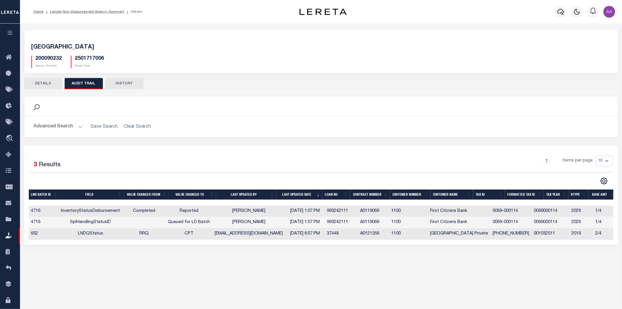
click at [48, 56] on h5 "200090232" at bounding box center [49, 59] width 26 height 6
copy h5 "200090232"
